Goal: Check status

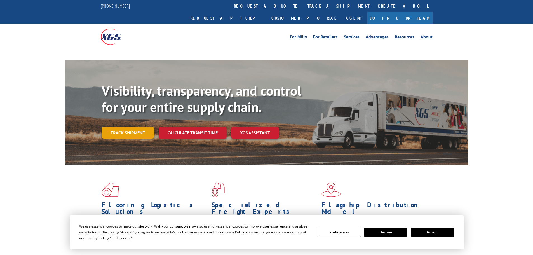
click at [135, 127] on link "Track shipment" at bounding box center [128, 133] width 53 height 12
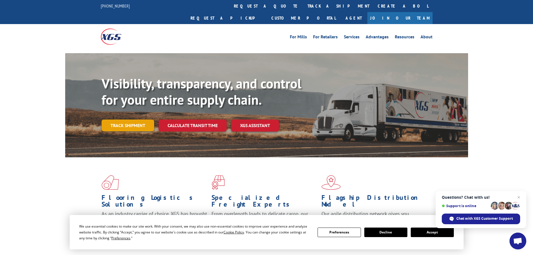
click at [116, 119] on link "Track shipment" at bounding box center [128, 125] width 53 height 12
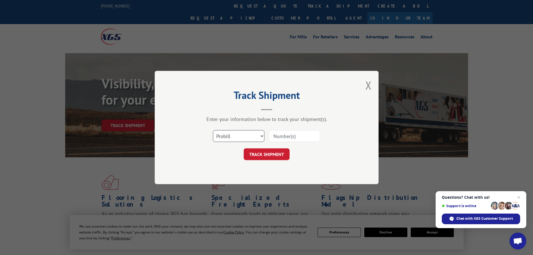
click at [257, 136] on select "Select category... Probill BOL PO" at bounding box center [238, 136] width 51 height 12
select select "bol"
click at [213, 130] on select "Select category... Probill BOL PO" at bounding box center [238, 136] width 51 height 12
click at [278, 139] on input at bounding box center [294, 136] width 51 height 12
paste input "7048714"
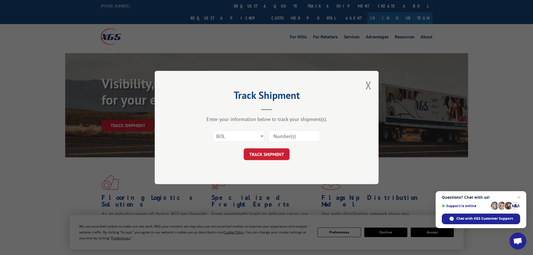
type input "7048714"
click button "TRACK SHIPMENT" at bounding box center [267, 154] width 46 height 12
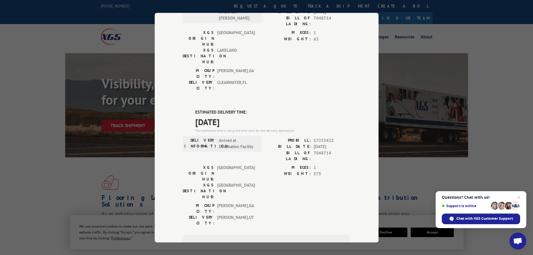
scroll to position [204, 0]
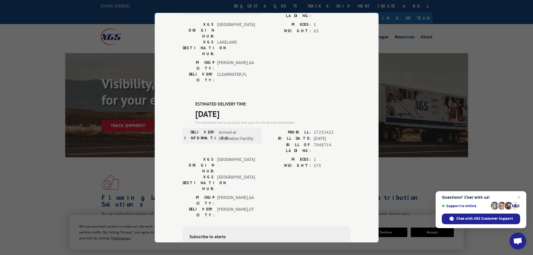
click at [127, 160] on div "Track Shipment DELIVERED DELIVERY INFORMATION: PROBILL: 10832541 BILL DATE: [DA…" at bounding box center [266, 127] width 533 height 255
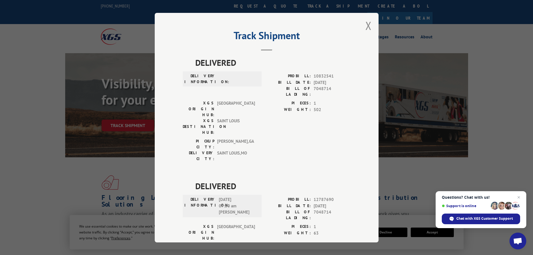
scroll to position [0, 0]
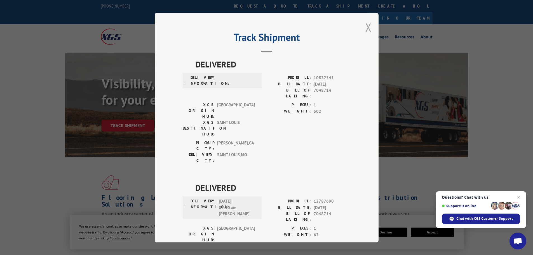
click at [365, 28] on button "Close modal" at bounding box center [368, 27] width 6 height 15
